Goal: Find contact information: Obtain details needed to contact an individual or organization

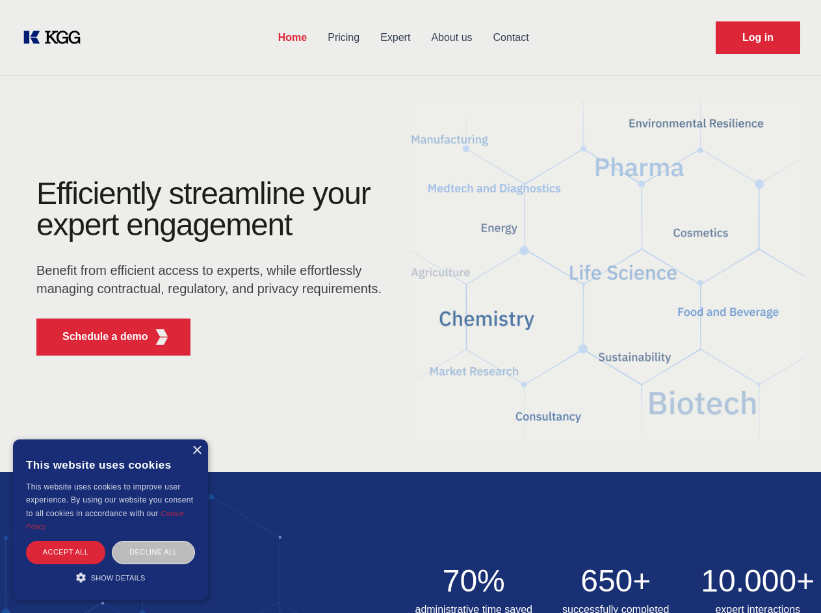
click at [410, 306] on div "Efficiently streamline your expert engagement Benefit from efficient access to …" at bounding box center [213, 272] width 395 height 188
click at [97, 337] on p "Schedule a demo" at bounding box center [105, 337] width 86 height 16
click at [196, 450] on div "× This website uses cookies This website uses cookies to improve user experienc…" at bounding box center [110, 519] width 195 height 161
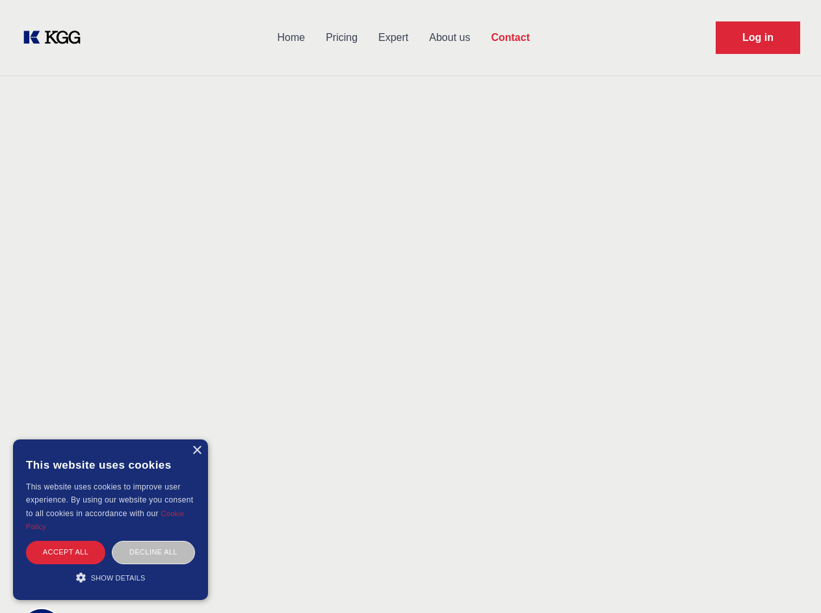
click at [66, 552] on div "Accept all" at bounding box center [65, 552] width 79 height 23
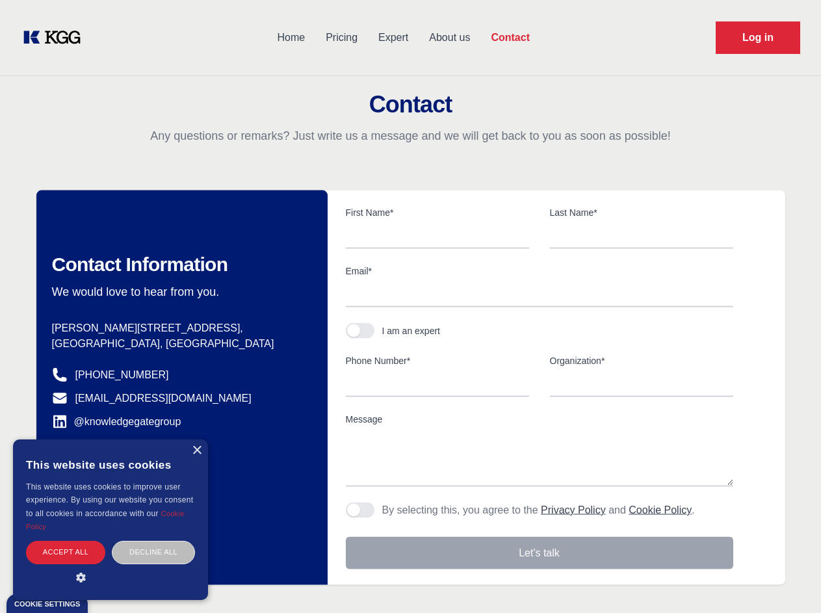
click at [153, 552] on div "Contact Information We would love to hear from you. Postal address [PERSON_NAME…" at bounding box center [181, 387] width 291 height 394
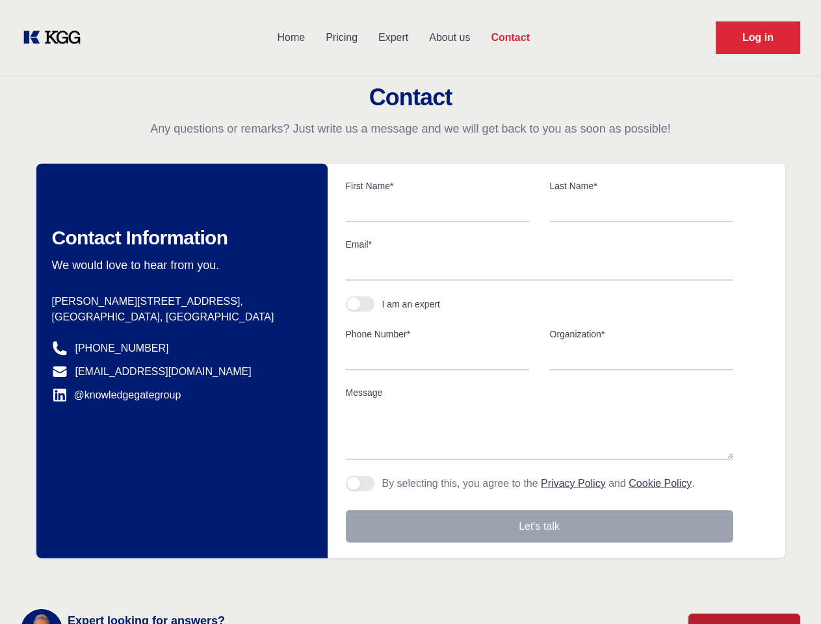
click at [110, 577] on main "Contact Any questions or remarks? Just write us a message and we will get back …" at bounding box center [410, 338] width 821 height 677
